Goal: Task Accomplishment & Management: Use online tool/utility

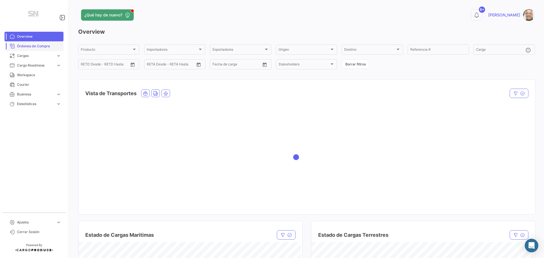
click at [41, 48] on span "Órdenes de Compra" at bounding box center [39, 46] width 44 height 5
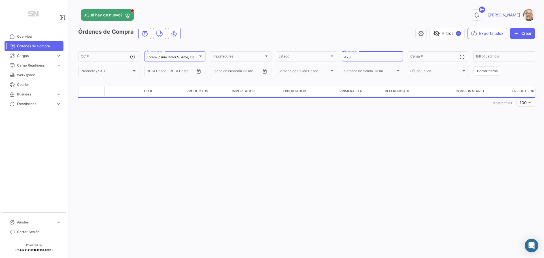
click at [359, 55] on input "478" at bounding box center [372, 57] width 56 height 4
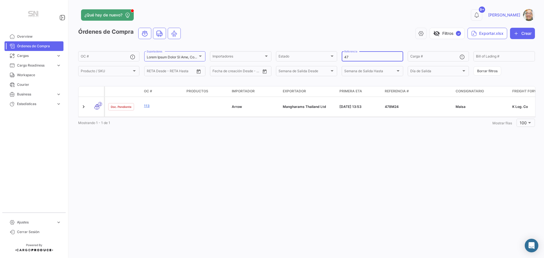
type input "4"
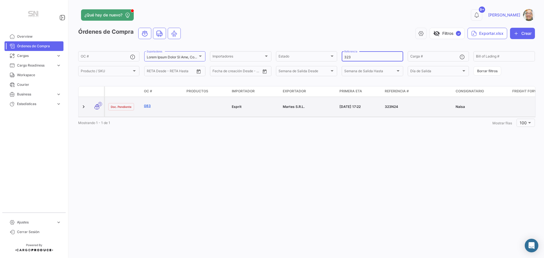
type input "323"
click at [148, 107] on link "083" at bounding box center [163, 105] width 38 height 5
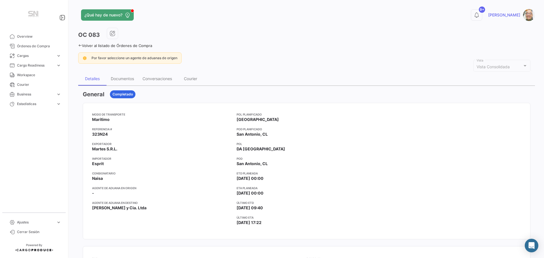
click at [79, 45] on icon at bounding box center [80, 46] width 4 height 4
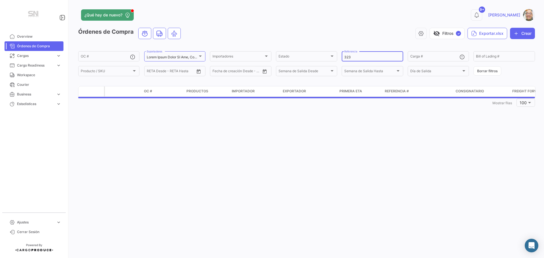
click at [354, 56] on input "323" at bounding box center [372, 57] width 56 height 4
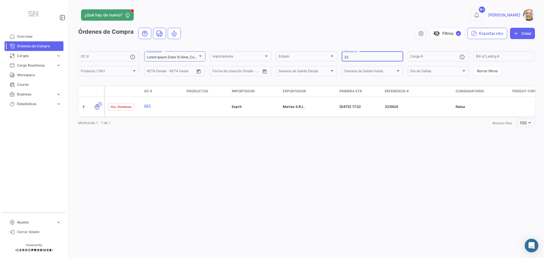
type input "3"
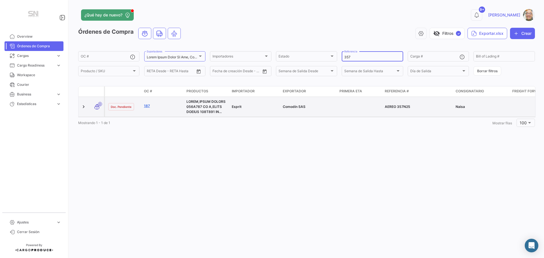
type input "357"
click at [146, 105] on link "187" at bounding box center [163, 105] width 38 height 5
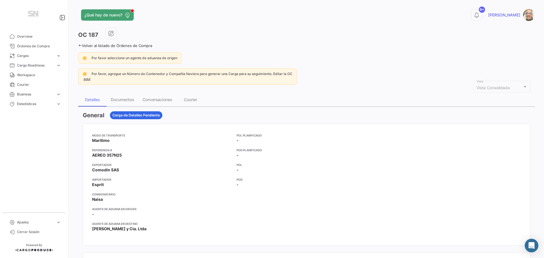
click at [80, 44] on icon at bounding box center [80, 46] width 4 height 4
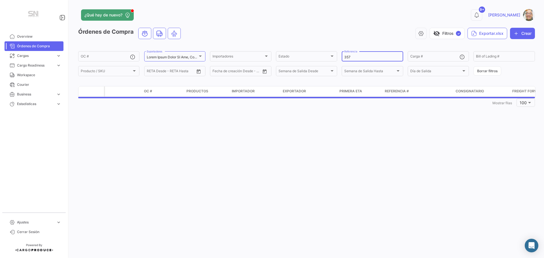
click at [357, 56] on input "357" at bounding box center [372, 57] width 56 height 4
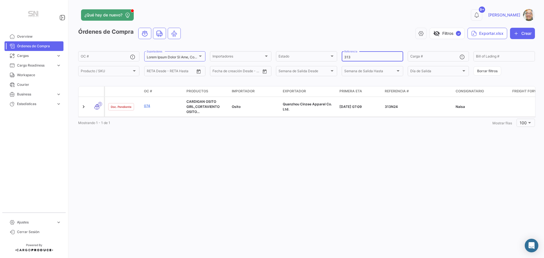
click at [358, 59] on input "313" at bounding box center [372, 57] width 56 height 4
type input "3"
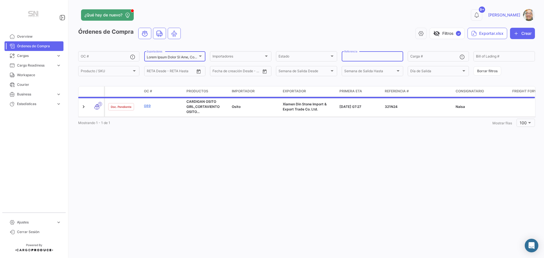
click at [202, 57] on div at bounding box center [200, 56] width 5 height 5
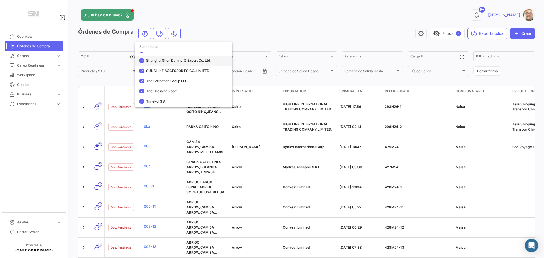
scroll to position [368, 0]
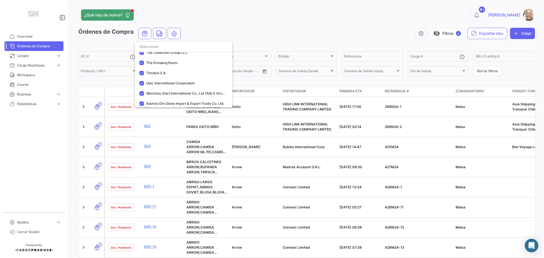
click at [318, 20] on div at bounding box center [272, 129] width 544 height 258
